Goal: Task Accomplishment & Management: Use online tool/utility

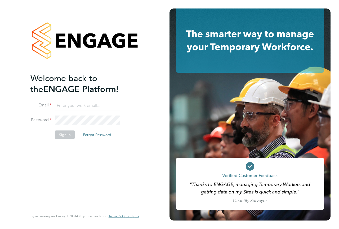
type input "[PERSON_NAME][EMAIL_ADDRESS][DOMAIN_NAME]"
click at [59, 136] on button "Sign In" at bounding box center [65, 134] width 20 height 8
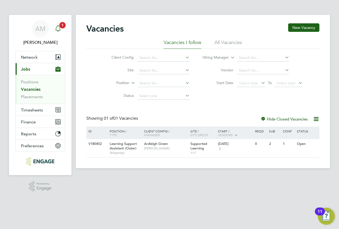
click at [55, 29] on icon "Main navigation" at bounding box center [58, 28] width 6 height 6
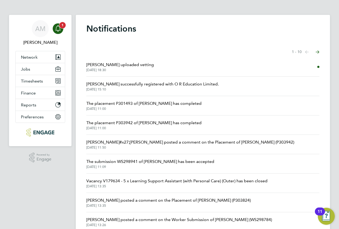
drag, startPoint x: 210, startPoint y: 51, endPoint x: 58, endPoint y: 32, distance: 153.3
click at [58, 30] on icon "Main navigation" at bounding box center [58, 28] width 6 height 6
click at [27, 68] on span "Jobs" at bounding box center [25, 69] width 9 height 5
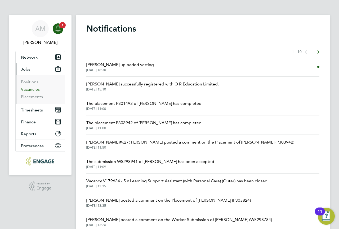
click at [34, 89] on link "Vacancies" at bounding box center [30, 89] width 19 height 5
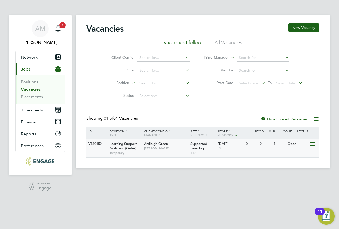
click at [149, 144] on span "Ardleigh Green" at bounding box center [156, 143] width 24 height 5
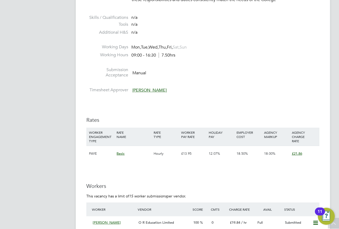
scroll to position [909, 0]
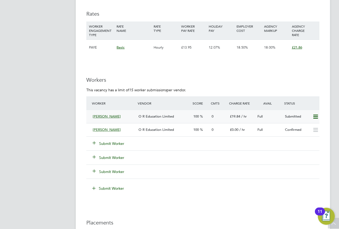
click at [313, 116] on icon at bounding box center [316, 117] width 7 height 4
click at [289, 84] on ng-form "Workers This vacancy has a limit of 15 worker submissions per vendor. Worker Ve…" at bounding box center [202, 137] width 233 height 122
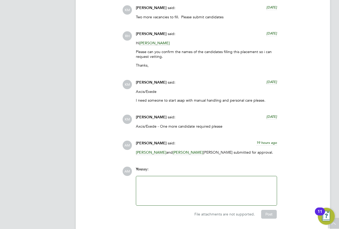
scroll to position [1279, 0]
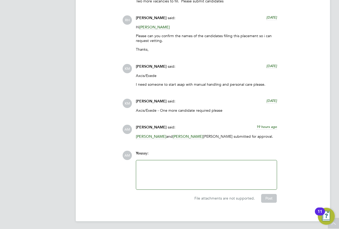
click at [189, 170] on div at bounding box center [206, 174] width 134 height 23
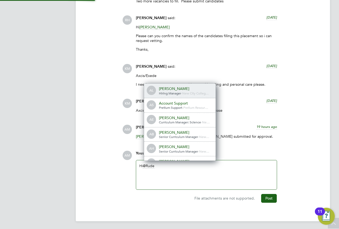
scroll to position [4, 53]
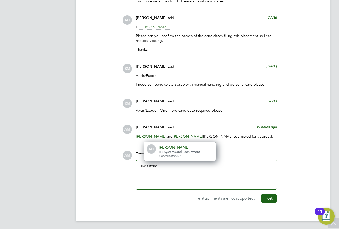
drag, startPoint x: 208, startPoint y: 147, endPoint x: 208, endPoint y: 155, distance: 8.0
click at [208, 148] on div "[PERSON_NAME]" at bounding box center [185, 147] width 53 height 5
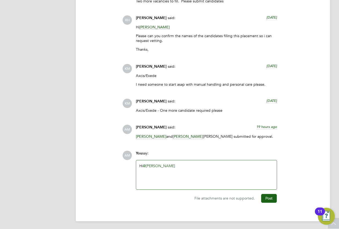
drag, startPoint x: 237, startPoint y: 156, endPoint x: 210, endPoint y: 166, distance: 28.1
drag, startPoint x: 210, startPoint y: 166, endPoint x: 202, endPoint y: 157, distance: 11.8
click at [210, 166] on div "Hi @[PERSON_NAME] ​" at bounding box center [206, 174] width 134 height 23
